Goal: Check status

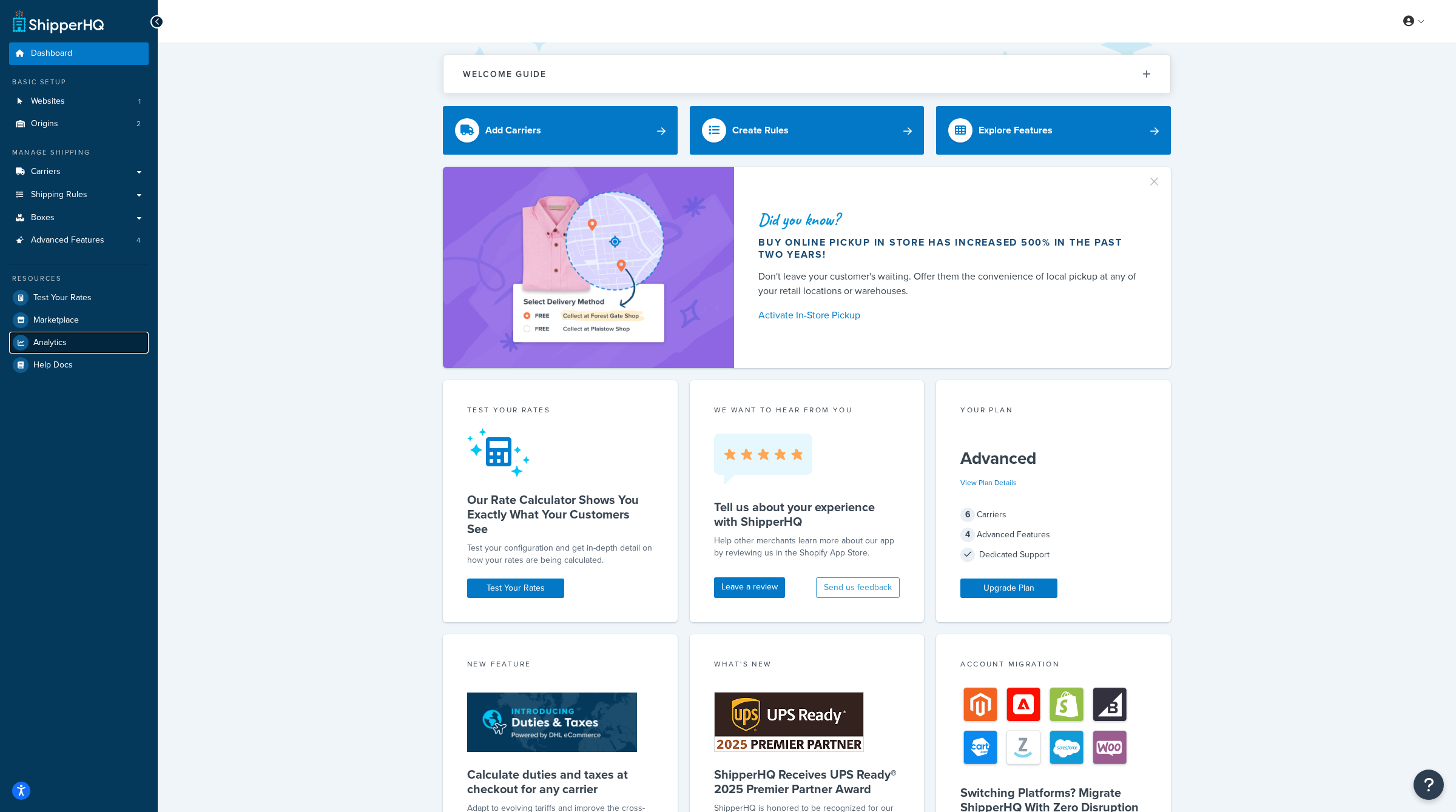
click at [70, 341] on link "Analytics" at bounding box center [79, 343] width 139 height 22
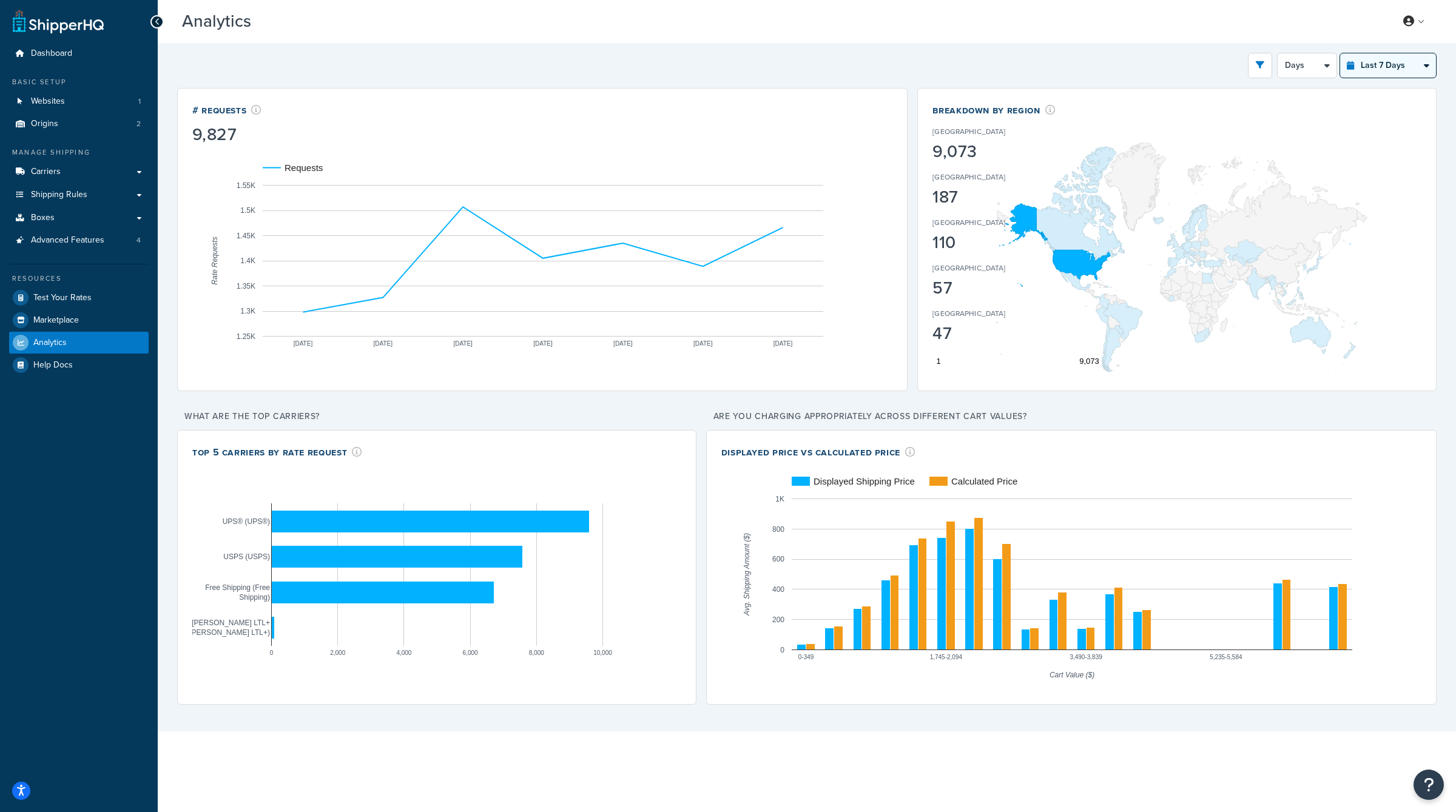
click at [1384, 60] on select "Last 24 Hours Last 7 Days Last 30 Days Last 3 Months Last 6 Months Last 12 Mont…" at bounding box center [1388, 65] width 96 height 24
select select "last_year"
click at [1340, 54] on select "Last 24 Hours Last 7 Days Last 30 Days Last 3 Months Last 6 Months Last 12 Mont…" at bounding box center [1388, 65] width 96 height 24
select select "1M"
